Goal: Task Accomplishment & Management: Use online tool/utility

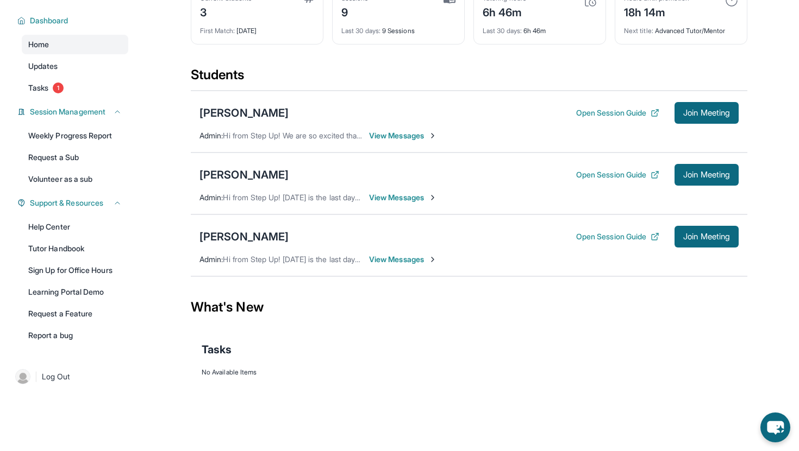
scroll to position [71, 0]
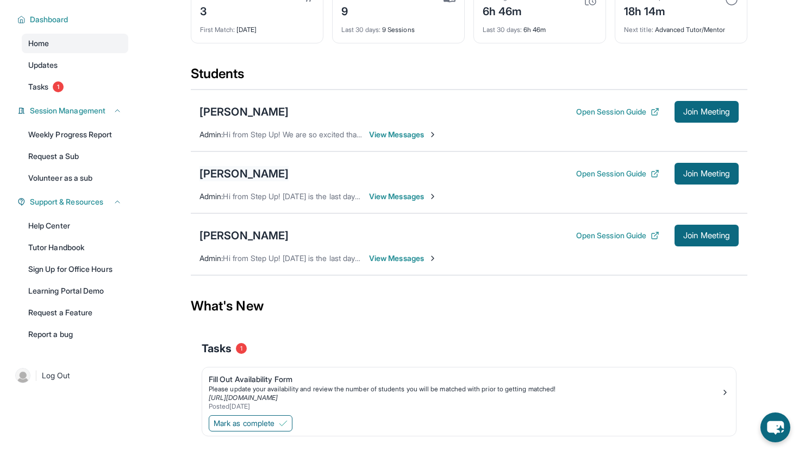
click at [253, 172] on div "[PERSON_NAME]" at bounding box center [243, 173] width 89 height 15
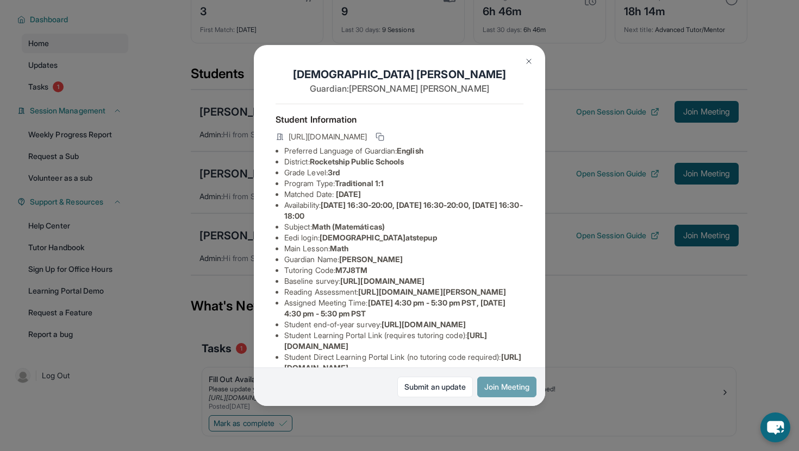
click at [503, 386] on button "Join Meeting" at bounding box center [506, 387] width 59 height 21
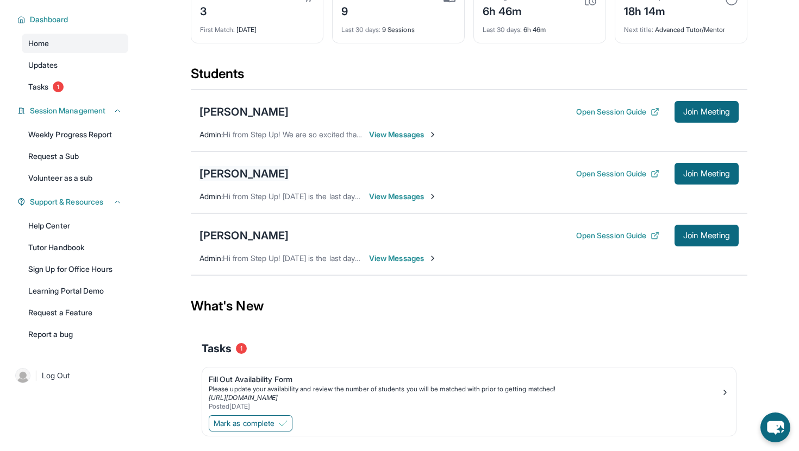
click at [235, 170] on div "[PERSON_NAME]" at bounding box center [243, 173] width 89 height 15
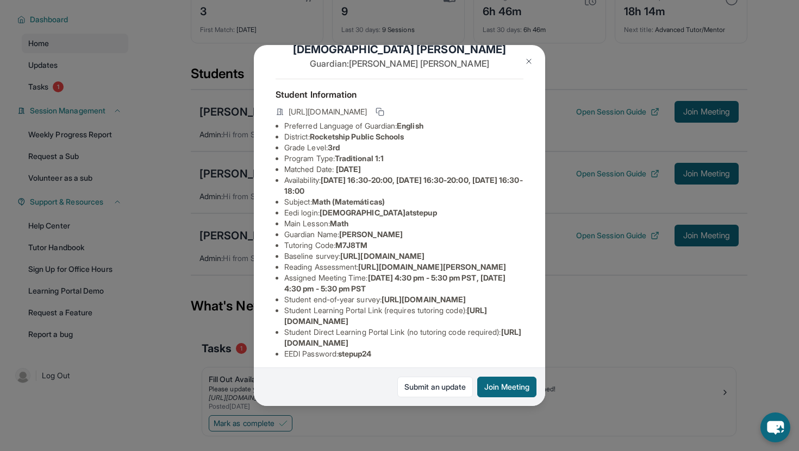
scroll to position [25, 387]
drag, startPoint x: 286, startPoint y: 267, endPoint x: 548, endPoint y: 285, distance: 262.5
click at [548, 285] on div "[PERSON_NAME] Guardian: [PERSON_NAME] Student Information [URL][DOMAIN_NAME] Pr…" at bounding box center [399, 225] width 799 height 451
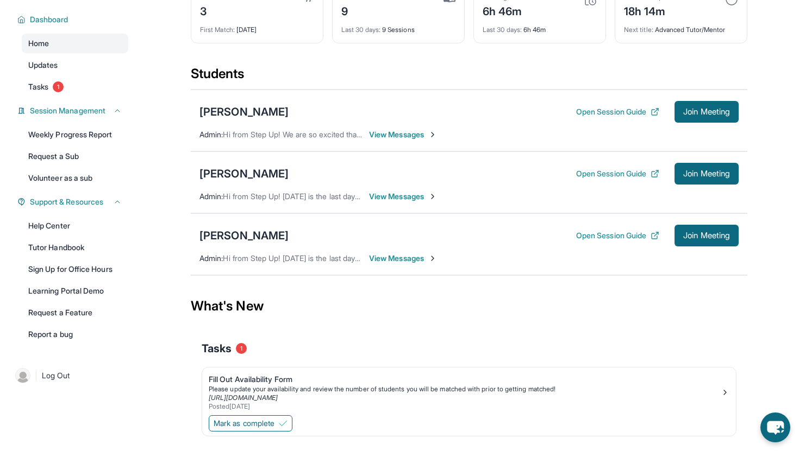
click at [228, 164] on div "[PERSON_NAME] Open Session Guide Join Meeting" at bounding box center [468, 174] width 539 height 22
click at [228, 167] on div "[PERSON_NAME]" at bounding box center [243, 173] width 89 height 15
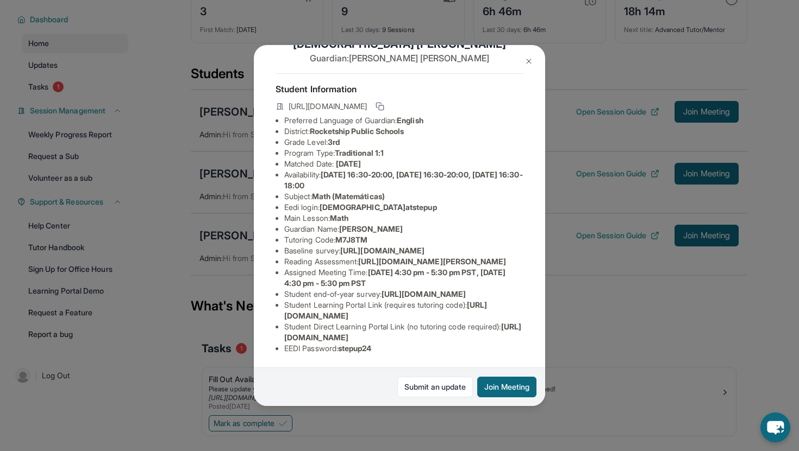
scroll to position [111, 0]
drag, startPoint x: 285, startPoint y: 181, endPoint x: 338, endPoint y: 186, distance: 53.5
click at [338, 246] on li "Baseline survey : [URL][DOMAIN_NAME]" at bounding box center [403, 251] width 239 height 11
click at [336, 246] on li "Baseline survey : [URL][DOMAIN_NAME]" at bounding box center [403, 251] width 239 height 11
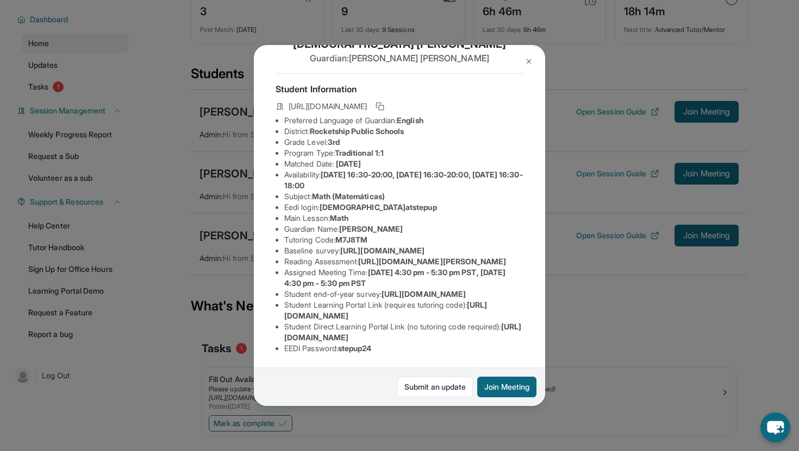
drag, startPoint x: 285, startPoint y: 181, endPoint x: 524, endPoint y: 203, distance: 240.0
click at [524, 203] on div "[PERSON_NAME] Guardian: [PERSON_NAME] Student Information [URL][DOMAIN_NAME] Pr…" at bounding box center [399, 225] width 291 height 361
copy span "[URL][DOMAIN_NAME]"
click at [614, 291] on div "[PERSON_NAME] Guardian: [PERSON_NAME] Student Information [URL][DOMAIN_NAME] Pr…" at bounding box center [399, 225] width 799 height 451
